Goal: Task Accomplishment & Management: Manage account settings

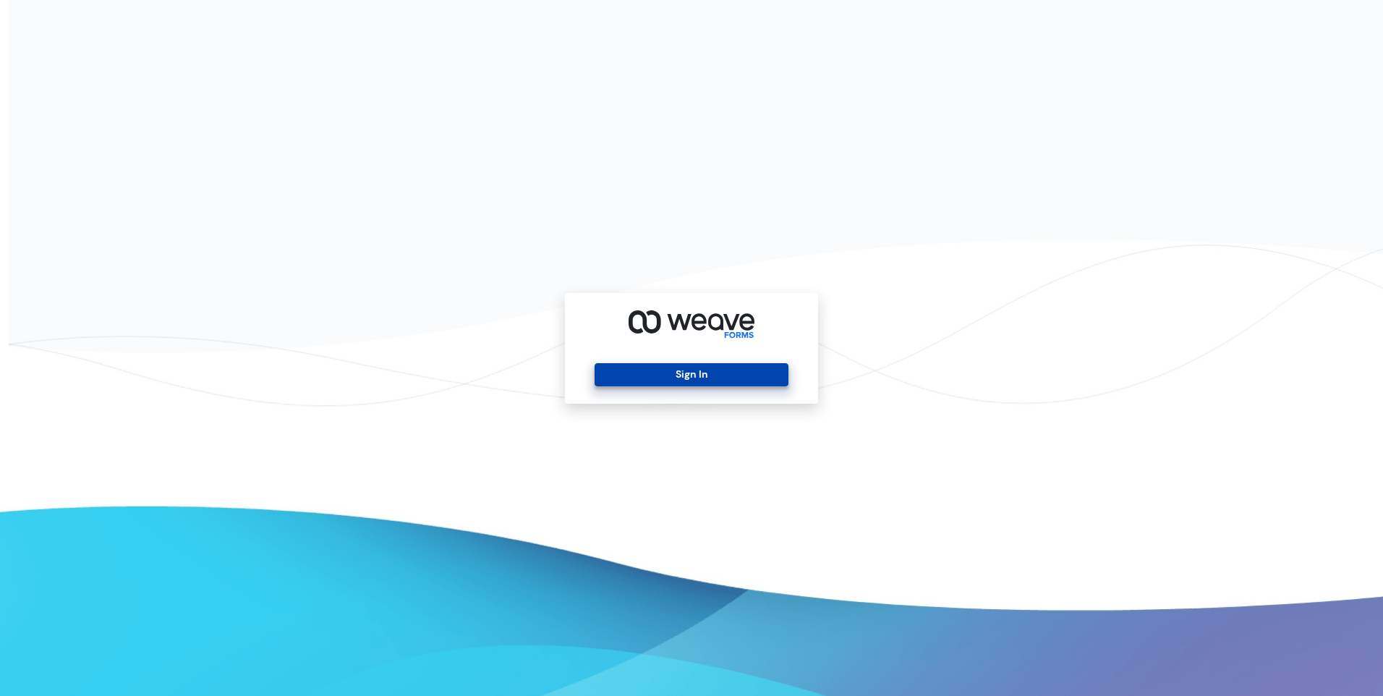
click at [679, 372] on button "Sign In" at bounding box center [690, 374] width 193 height 23
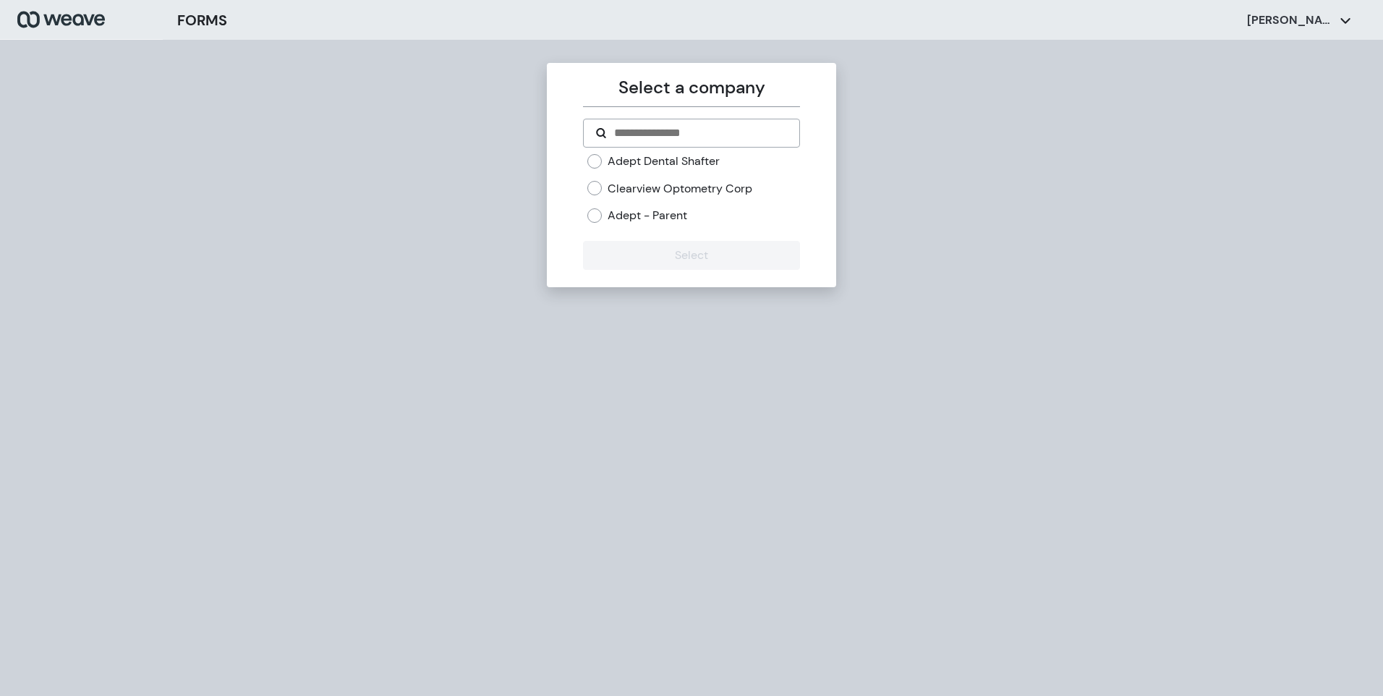
click at [679, 160] on label "Adept Dental Shafter" at bounding box center [663, 161] width 112 height 16
click at [656, 247] on button "Select" at bounding box center [691, 255] width 216 height 29
